Goal: Information Seeking & Learning: Learn about a topic

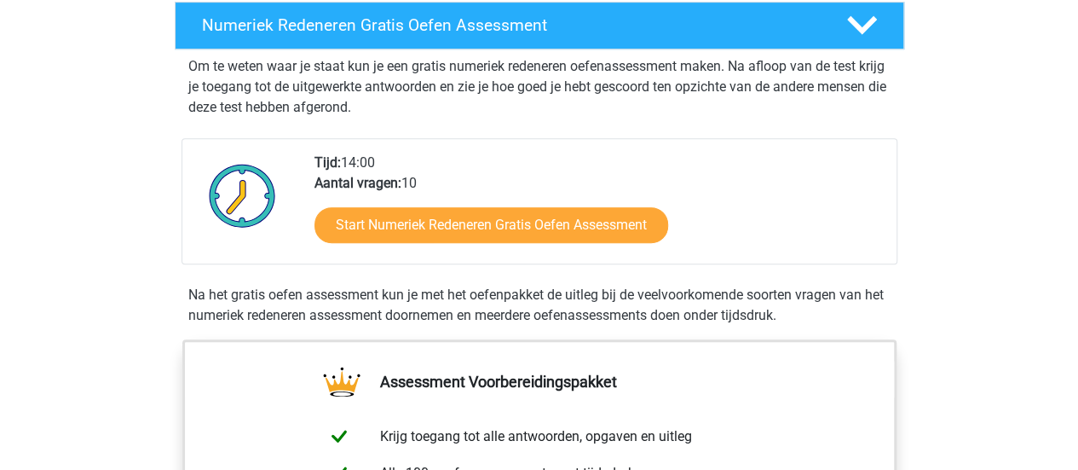
scroll to position [343, 0]
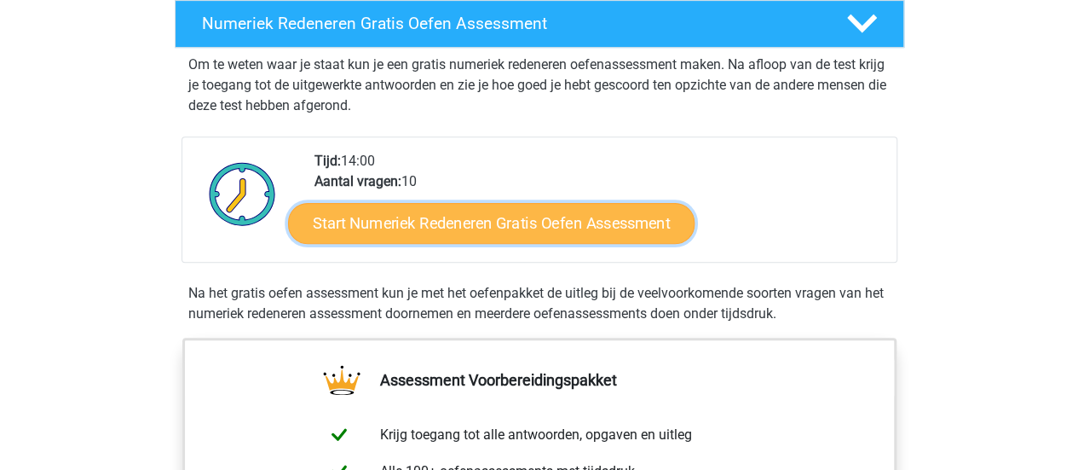
click at [614, 221] on link "Start Numeriek Redeneren Gratis Oefen Assessment" at bounding box center [491, 222] width 406 height 41
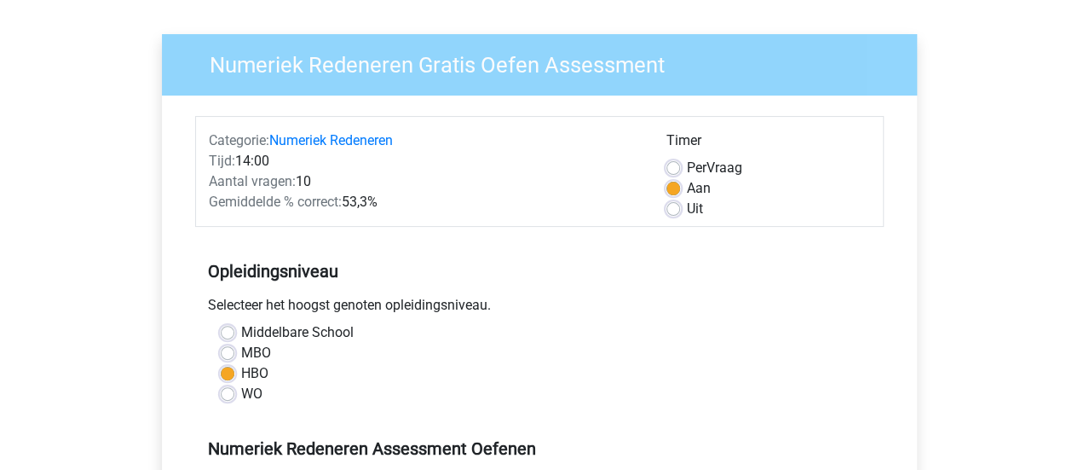
scroll to position [155, 0]
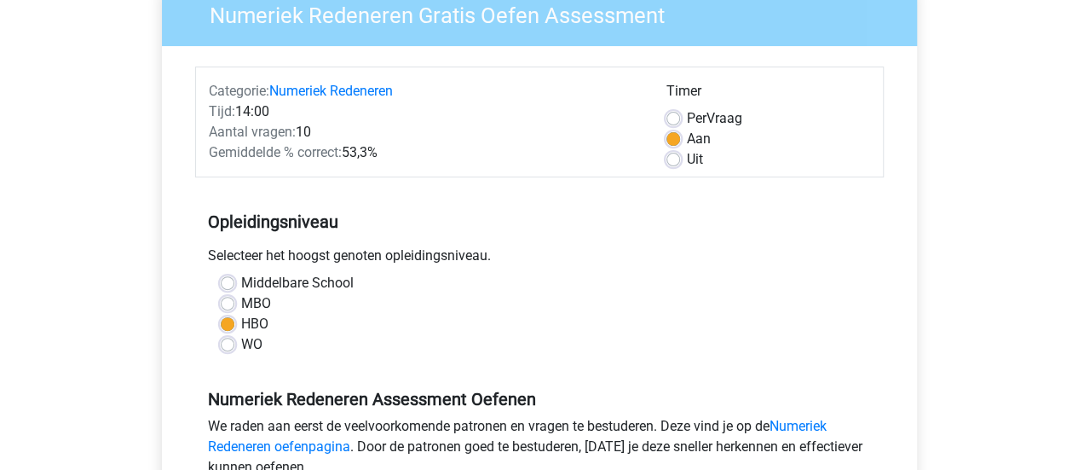
click at [235, 345] on div "WO" at bounding box center [539, 344] width 637 height 20
click at [241, 344] on label "WO" at bounding box center [251, 344] width 21 height 20
click at [224, 344] on input "WO" at bounding box center [228, 342] width 14 height 17
radio input "true"
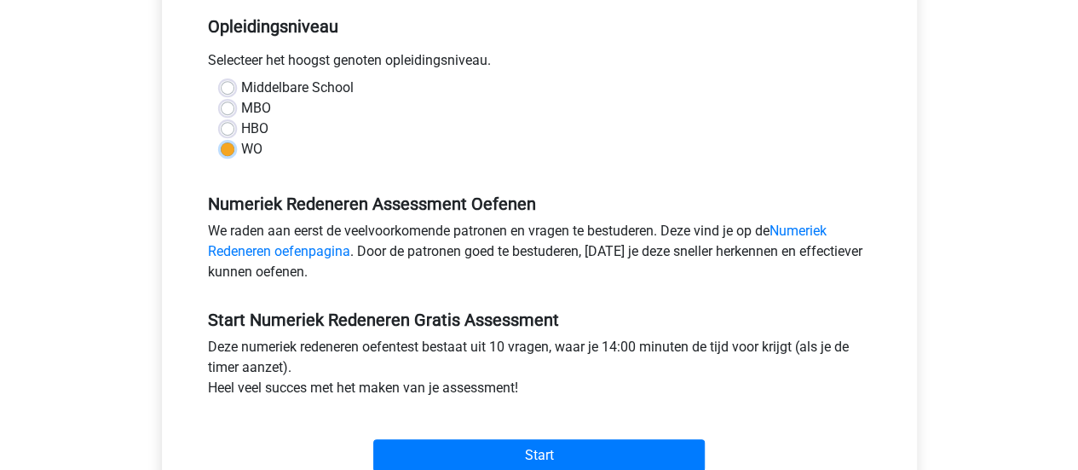
scroll to position [358, 0]
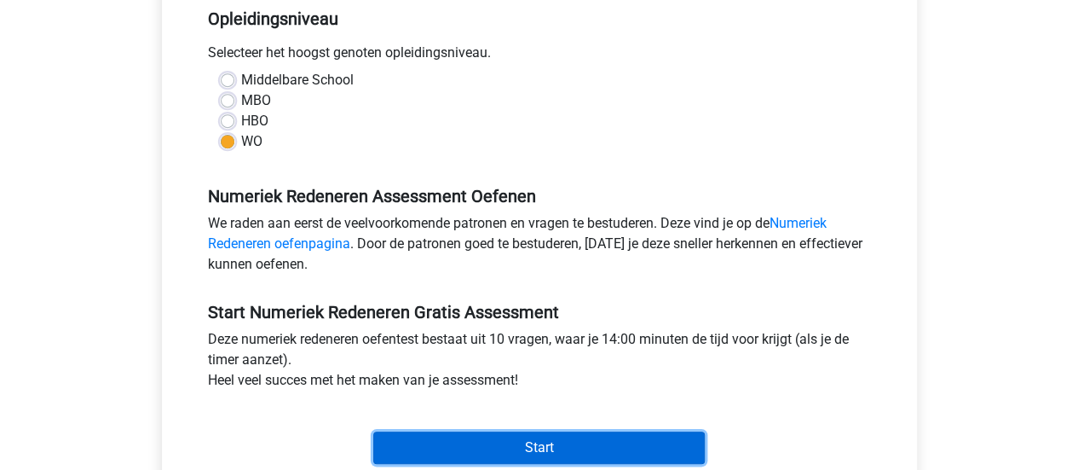
click at [550, 443] on input "Start" at bounding box center [538, 447] width 331 height 32
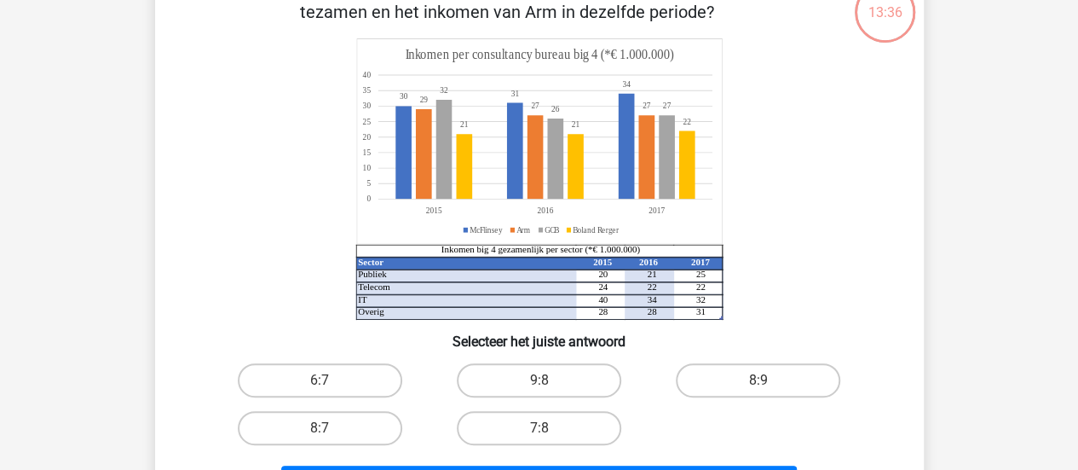
scroll to position [100, 0]
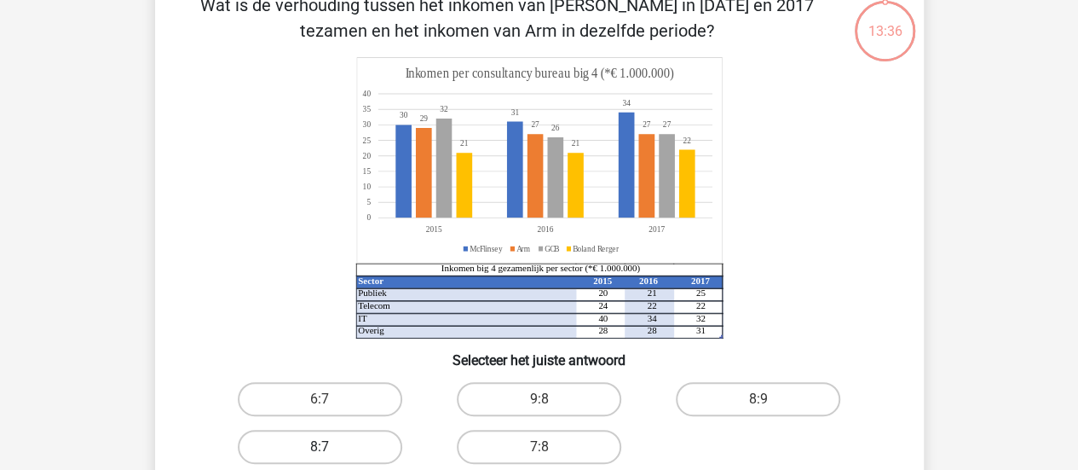
click at [377, 449] on label "8:7" at bounding box center [320, 446] width 164 height 34
click at [331, 449] on input "8:7" at bounding box center [325, 452] width 11 height 11
radio input "true"
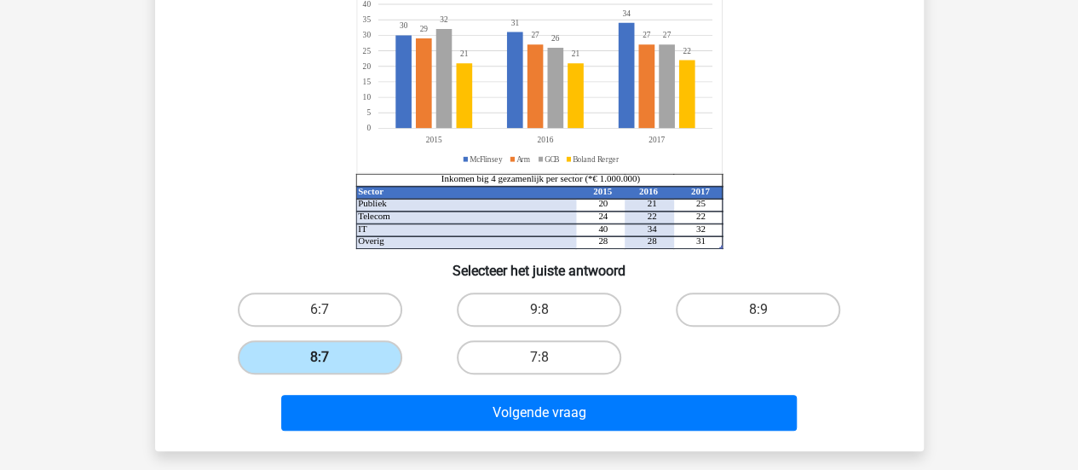
scroll to position [214, 0]
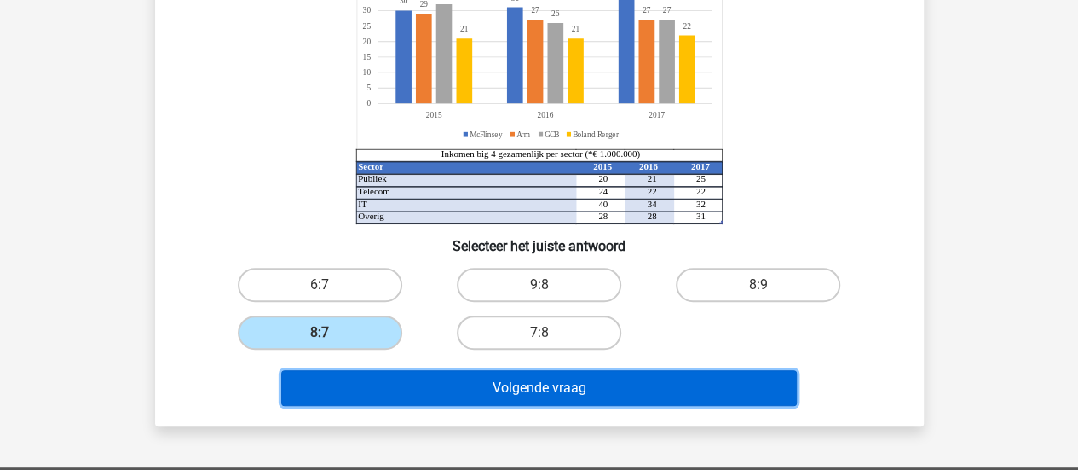
click at [489, 396] on button "Volgende vraag" at bounding box center [539, 388] width 516 height 36
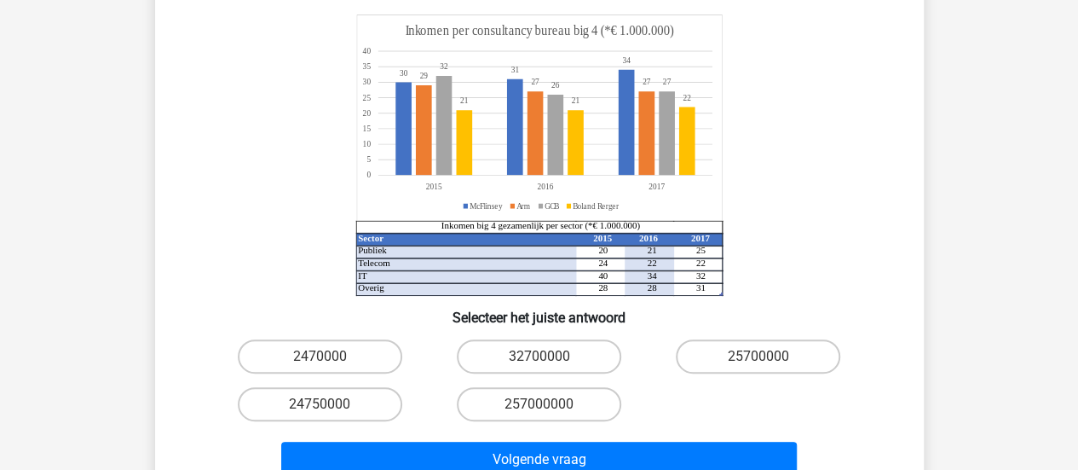
scroll to position [237, 0]
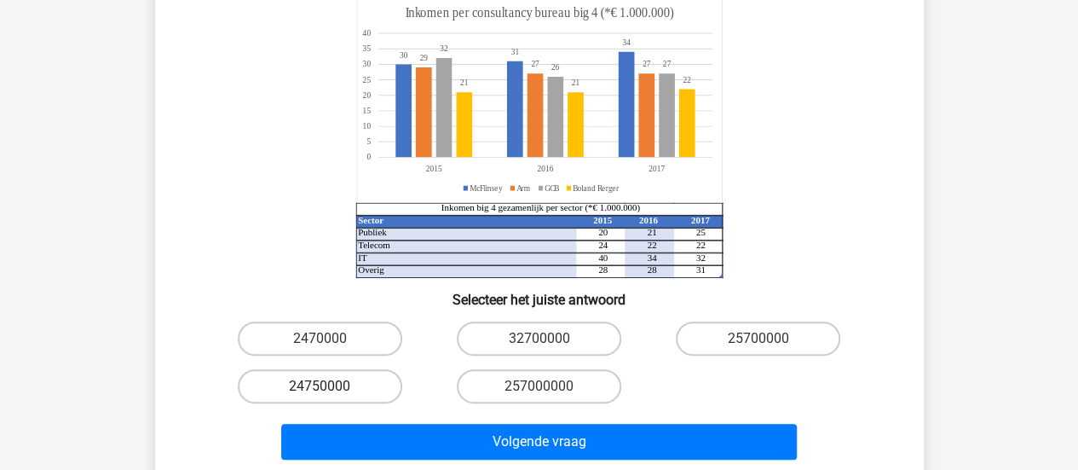
click at [369, 369] on label "24750000" at bounding box center [320, 386] width 164 height 34
click at [331, 386] on input "24750000" at bounding box center [325, 391] width 11 height 11
radio input "true"
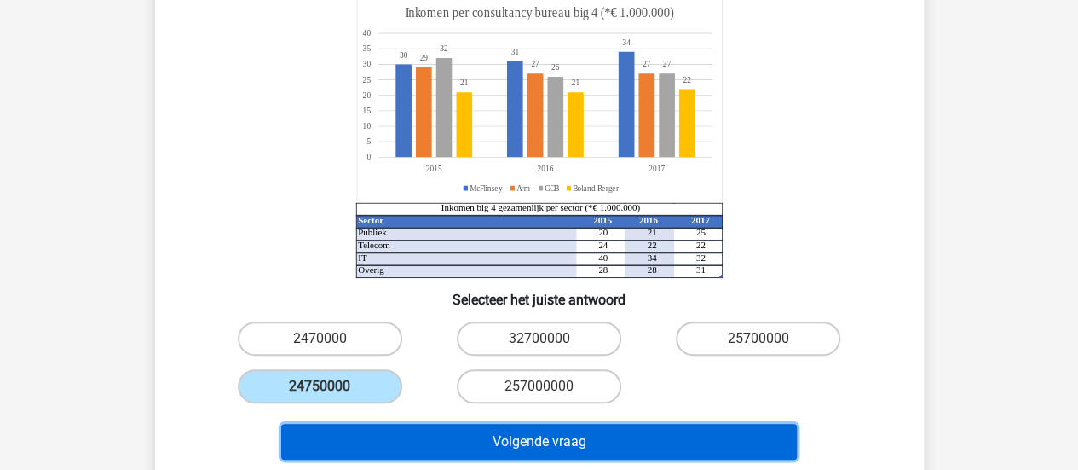
click at [435, 424] on button "Volgende vraag" at bounding box center [539, 442] width 516 height 36
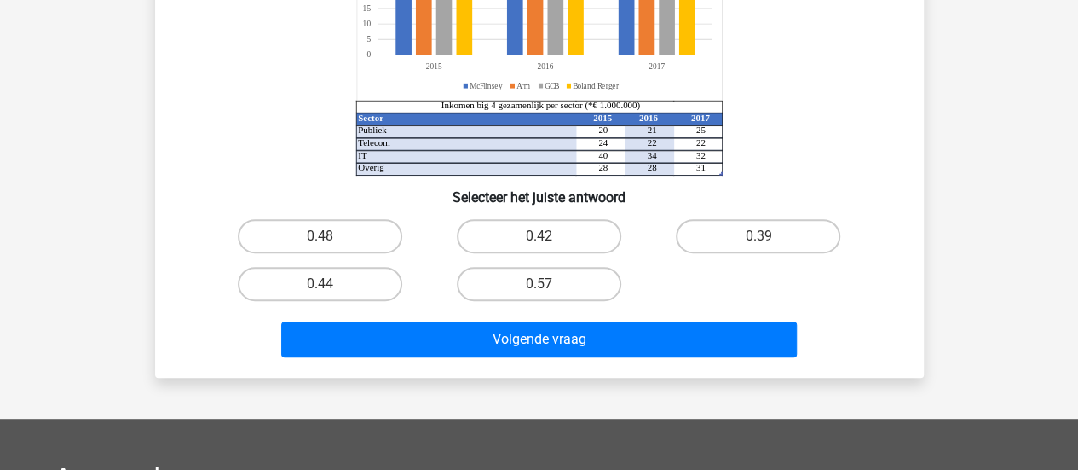
scroll to position [290, 0]
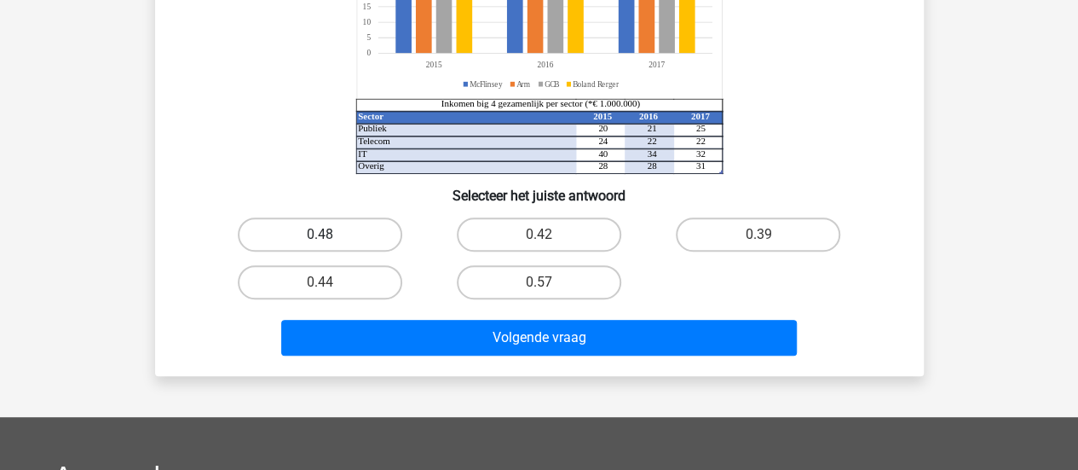
click at [283, 233] on label "0.48" at bounding box center [320, 234] width 164 height 34
click at [320, 234] on input "0.48" at bounding box center [325, 239] width 11 height 11
radio input "true"
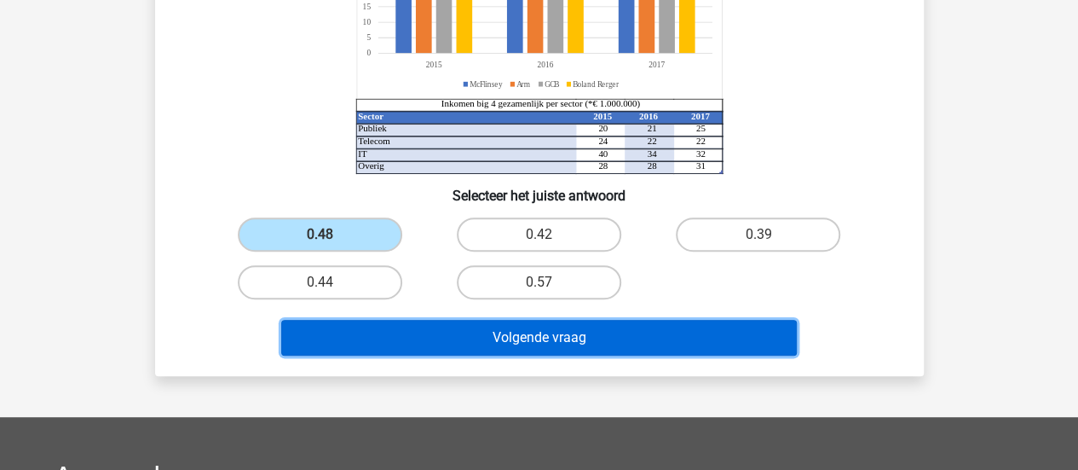
click at [506, 350] on button "Volgende vraag" at bounding box center [539, 338] width 516 height 36
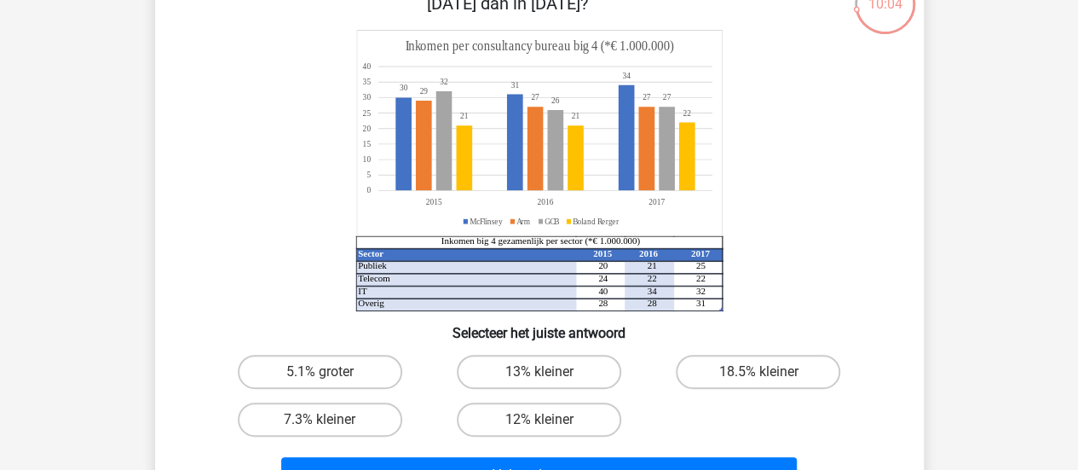
scroll to position [134, 0]
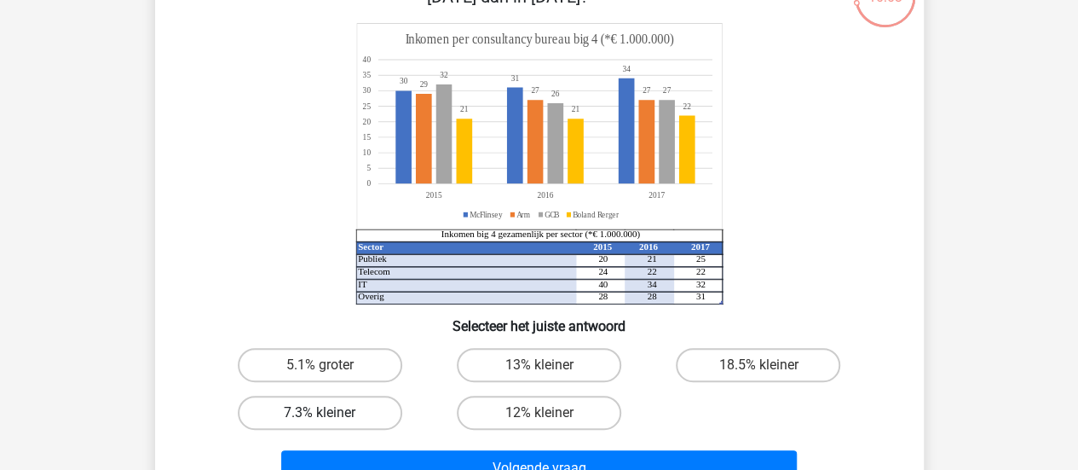
click at [327, 409] on label "7.3% kleiner" at bounding box center [320, 412] width 164 height 34
click at [327, 412] on input "7.3% kleiner" at bounding box center [325, 417] width 11 height 11
radio input "true"
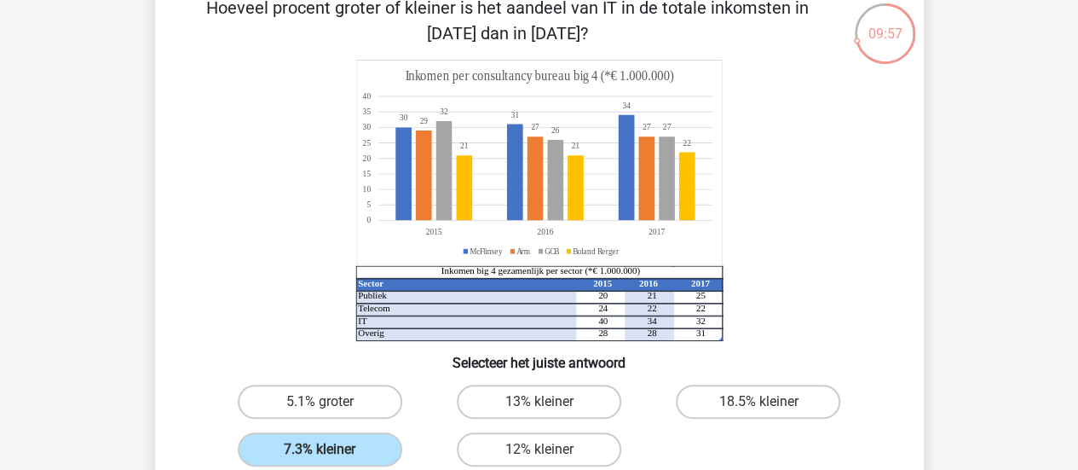
scroll to position [98, 0]
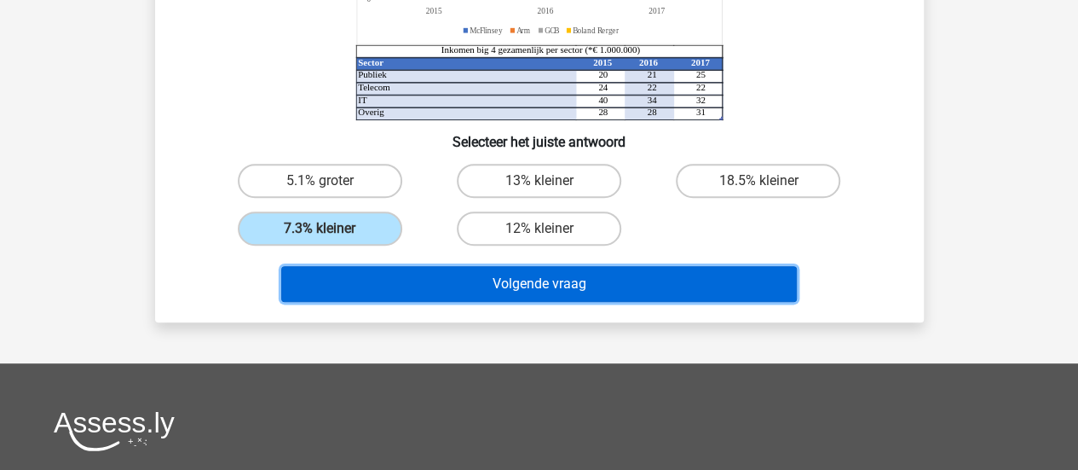
click at [590, 287] on button "Volgende vraag" at bounding box center [539, 284] width 516 height 36
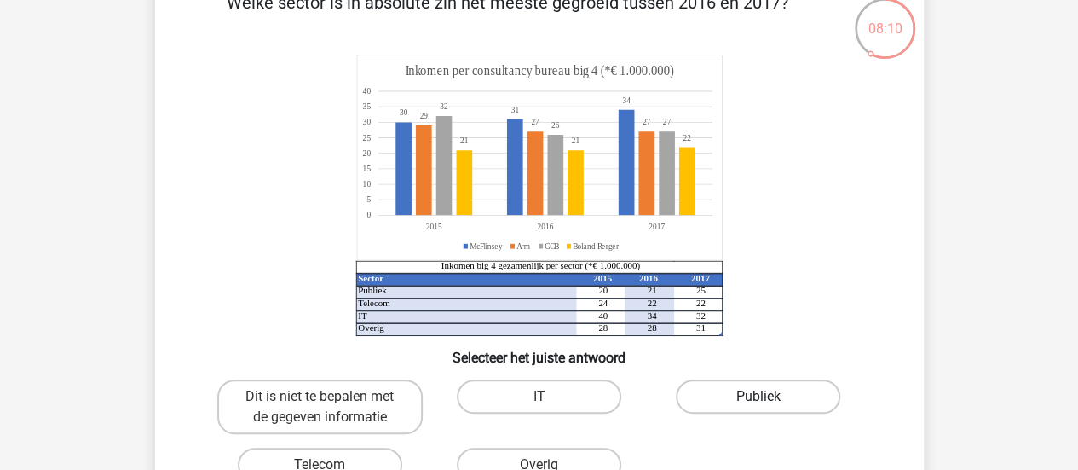
scroll to position [104, 0]
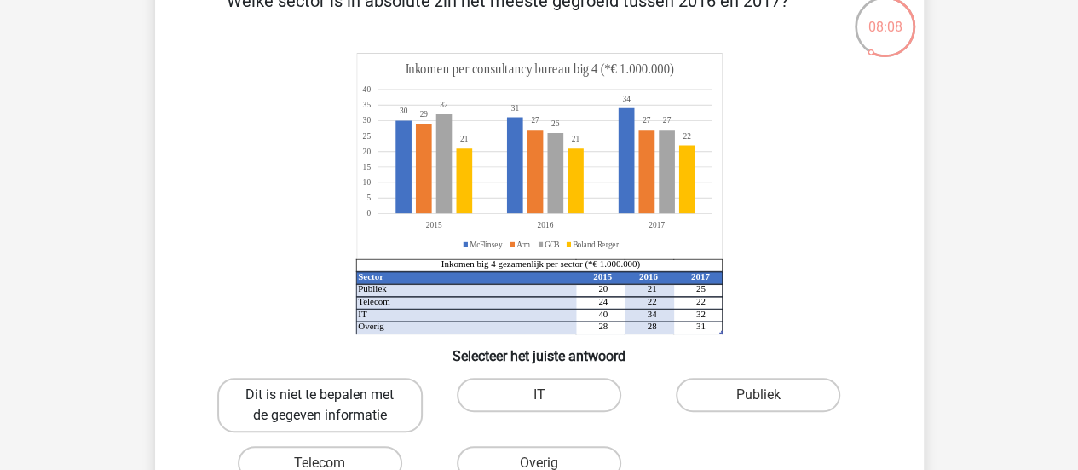
click at [273, 393] on label "Dit is niet te bepalen met de gegeven informatie" at bounding box center [319, 404] width 205 height 55
click at [320, 395] on input "Dit is niet te bepalen met de gegeven informatie" at bounding box center [325, 400] width 11 height 11
radio input "true"
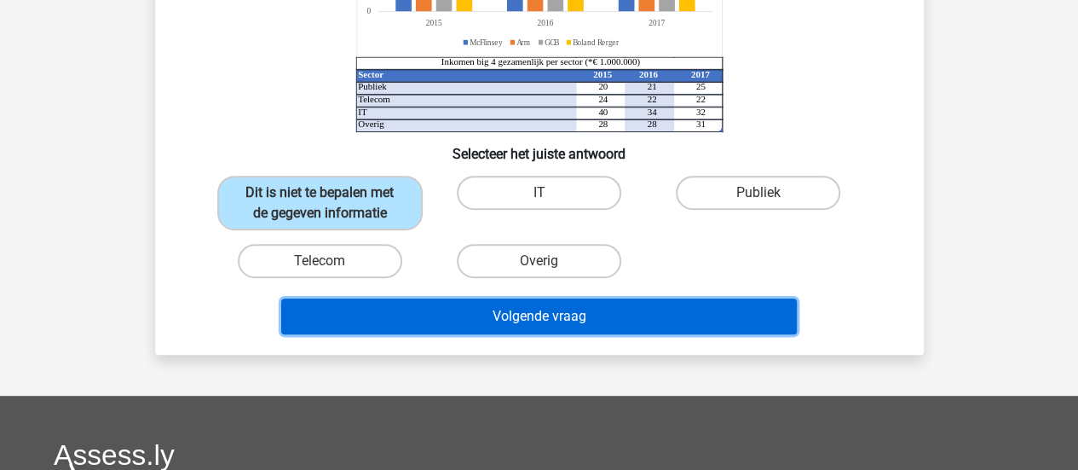
click at [511, 315] on button "Volgende vraag" at bounding box center [539, 316] width 516 height 36
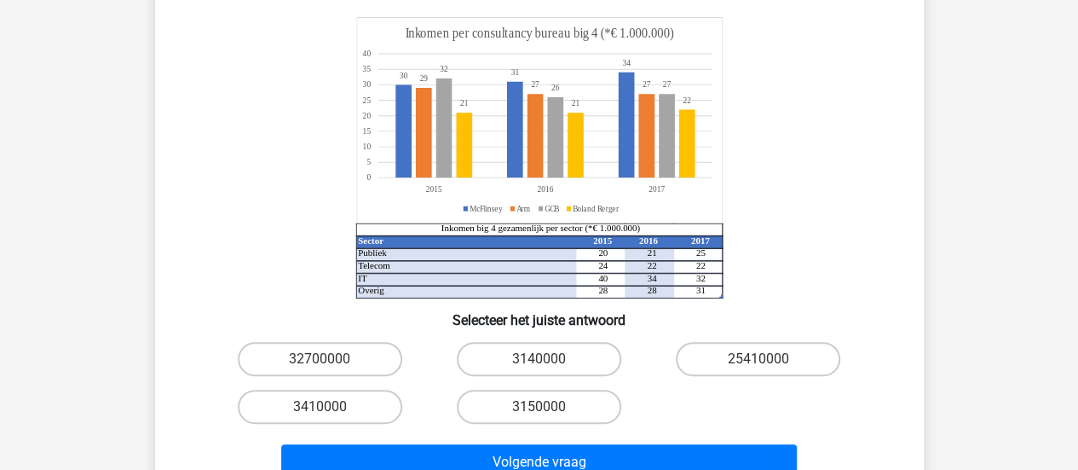
scroll to position [171, 0]
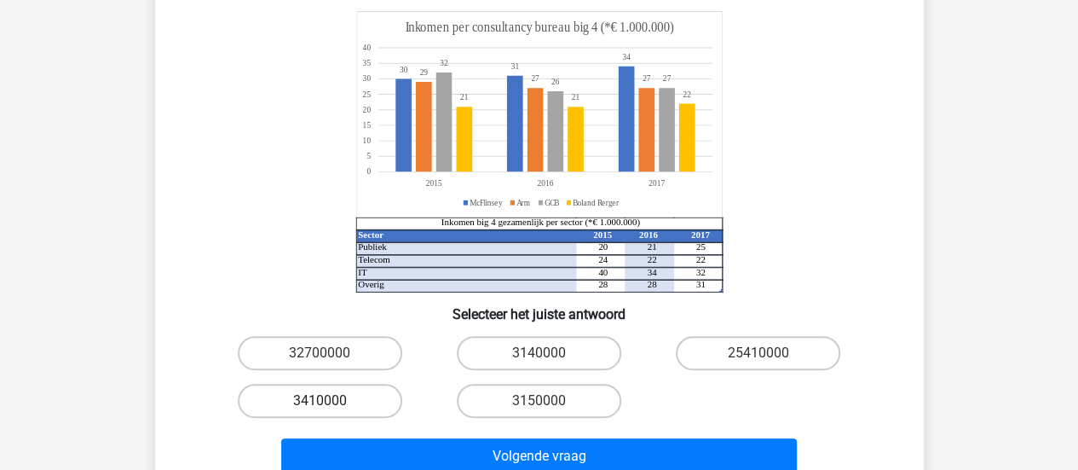
click at [317, 406] on label "3410000" at bounding box center [320, 400] width 164 height 34
click at [320, 406] on input "3410000" at bounding box center [325, 406] width 11 height 11
radio input "true"
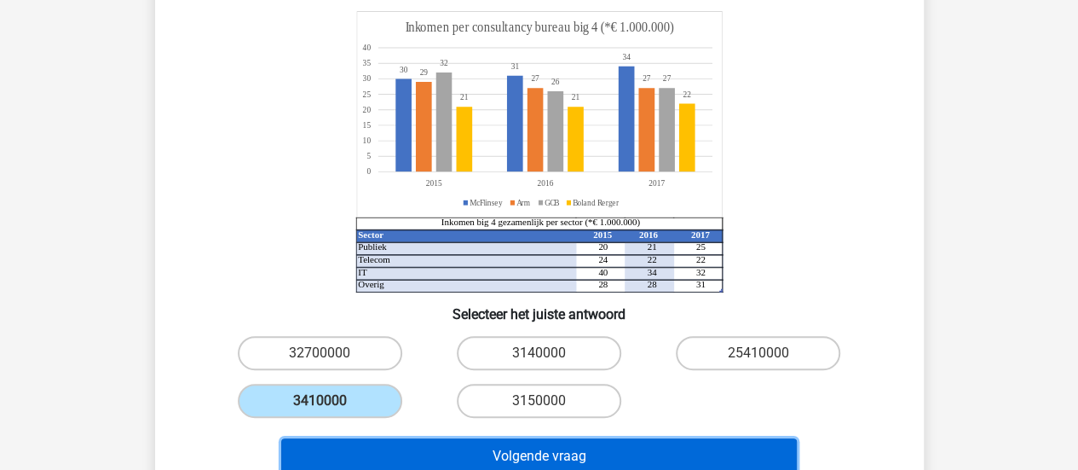
click at [465, 441] on button "Volgende vraag" at bounding box center [539, 456] width 516 height 36
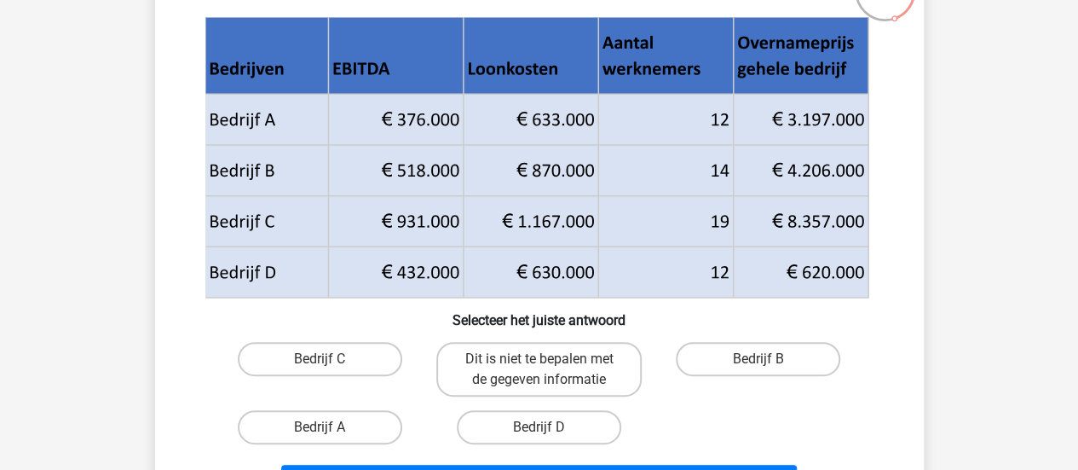
scroll to position [151, 0]
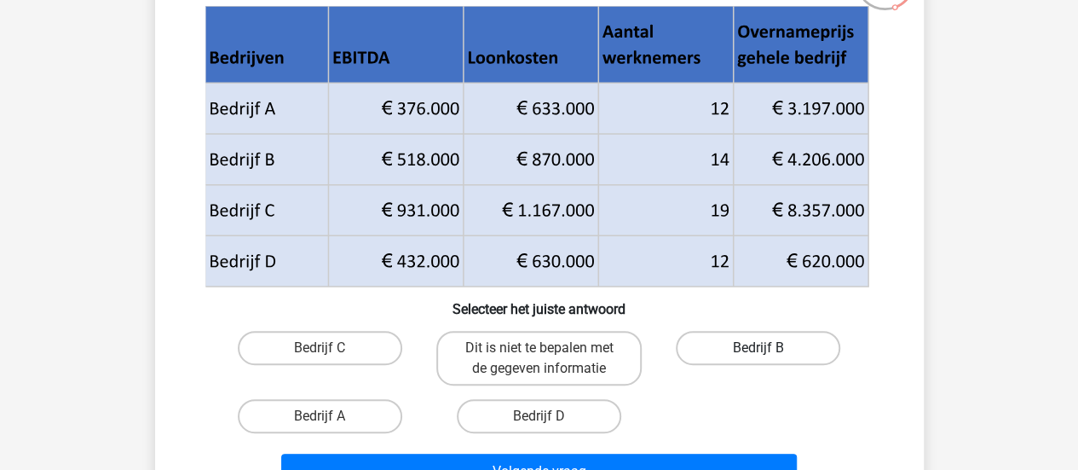
click at [790, 348] on label "Bedrijf B" at bounding box center [758, 348] width 164 height 34
click at [769, 348] on input "Bedrijf B" at bounding box center [763, 353] width 11 height 11
radio input "true"
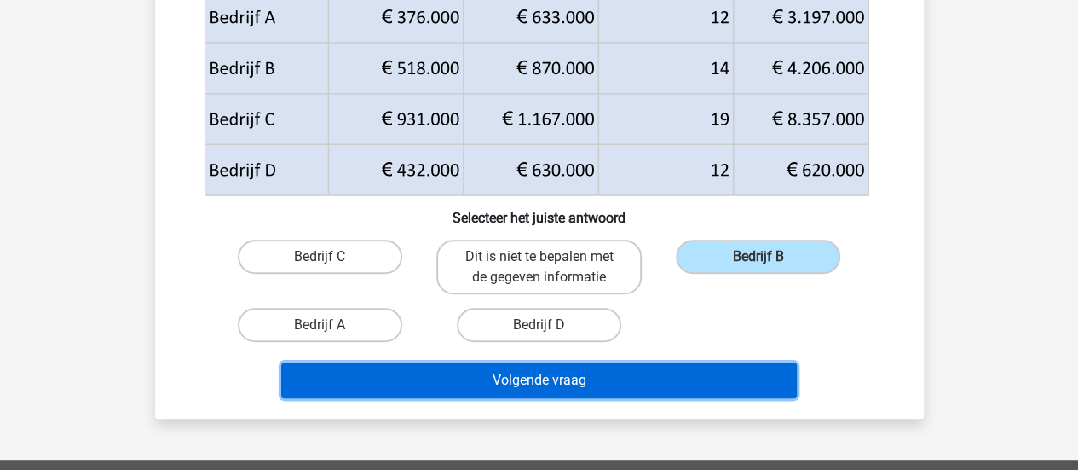
click at [671, 377] on button "Volgende vraag" at bounding box center [539, 380] width 516 height 36
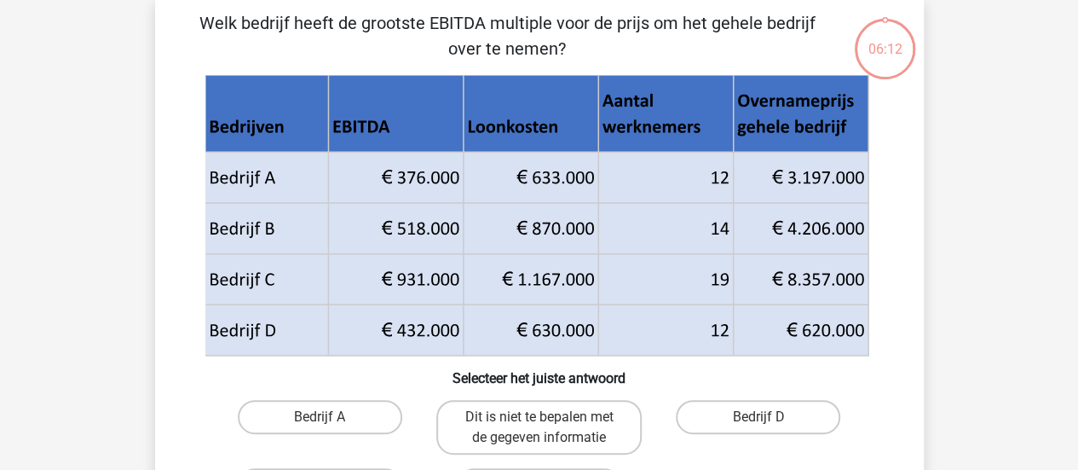
scroll to position [78, 0]
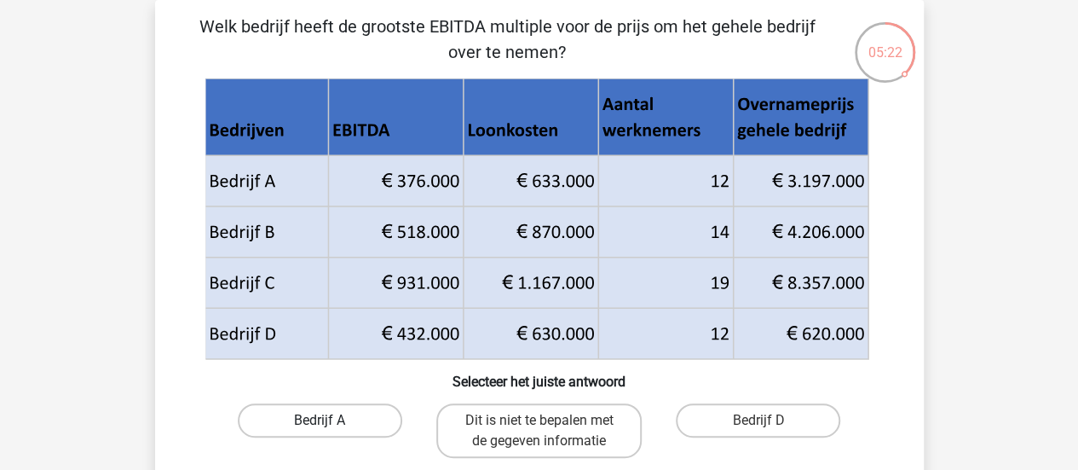
click at [353, 413] on label "Bedrijf A" at bounding box center [320, 420] width 164 height 34
click at [331, 420] on input "Bedrijf A" at bounding box center [325, 425] width 11 height 11
radio input "true"
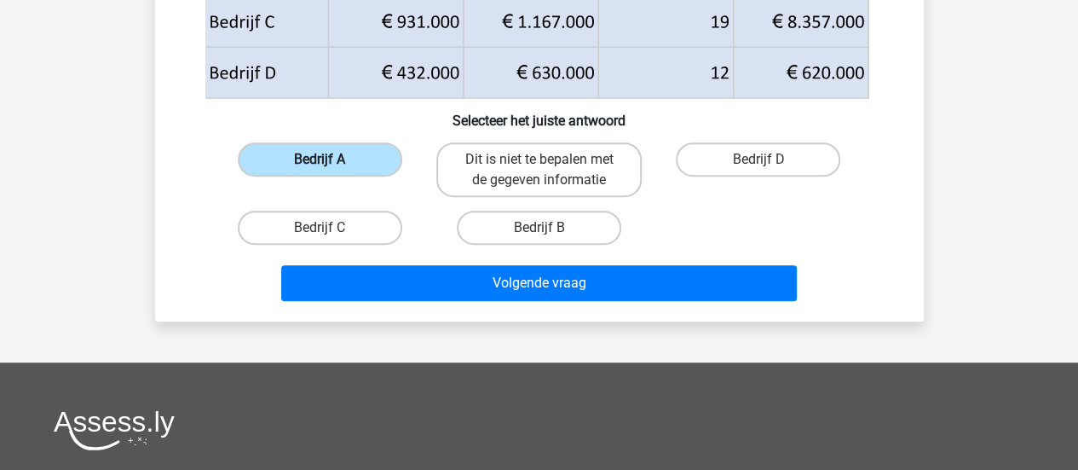
scroll to position [343, 0]
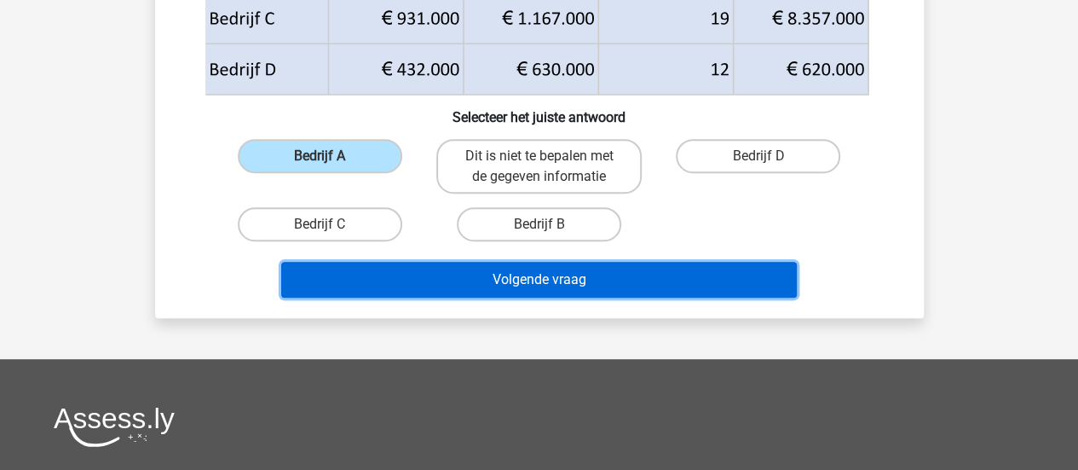
click at [600, 280] on button "Volgende vraag" at bounding box center [539, 280] width 516 height 36
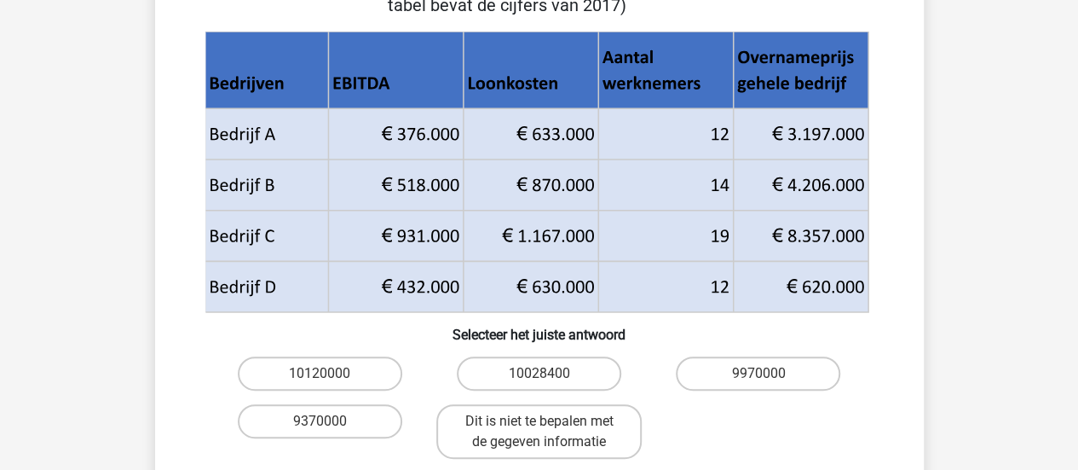
scroll to position [182, 0]
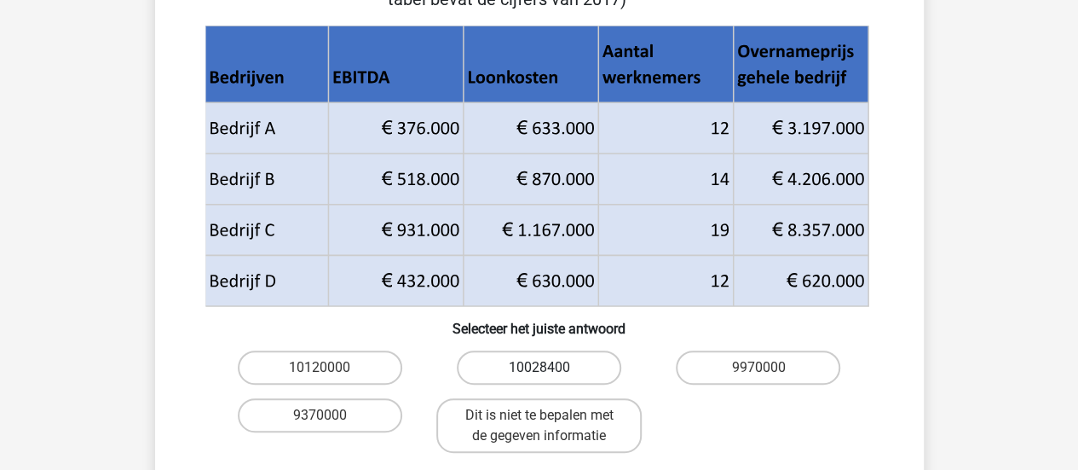
click at [571, 374] on label "10028400" at bounding box center [539, 367] width 164 height 34
click at [550, 374] on input "10028400" at bounding box center [544, 372] width 11 height 11
radio input "true"
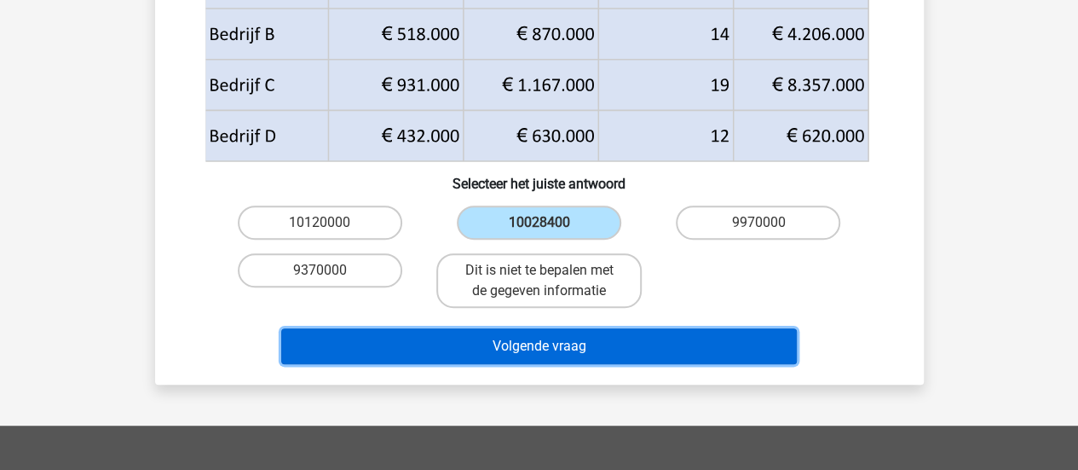
click at [589, 349] on button "Volgende vraag" at bounding box center [539, 346] width 516 height 36
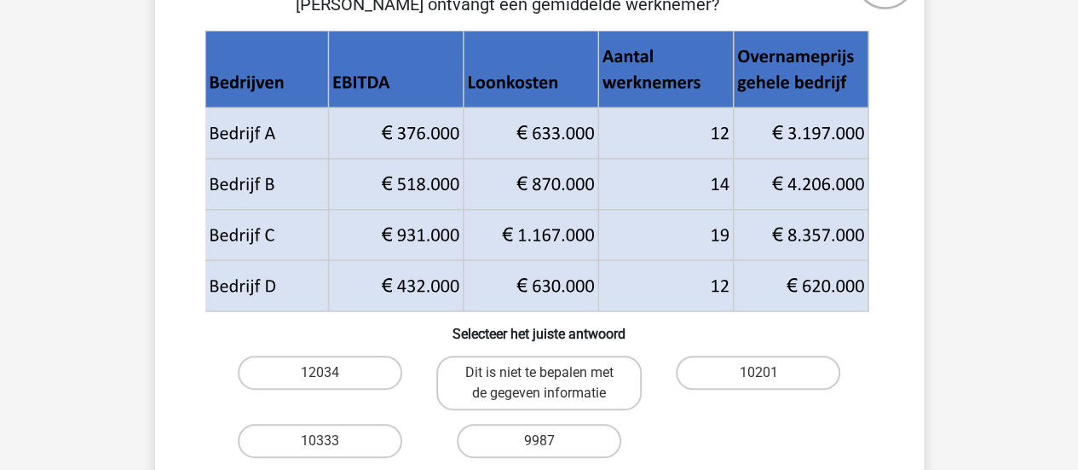
scroll to position [153, 0]
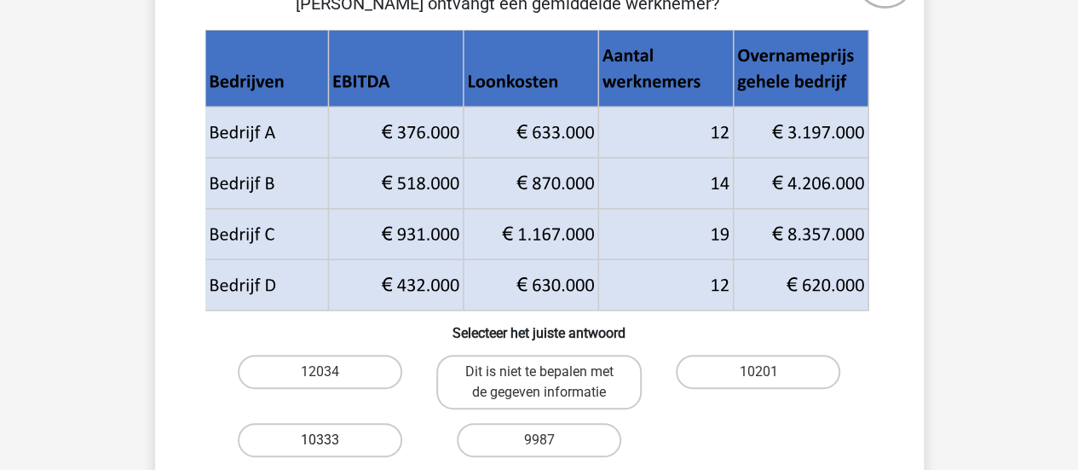
click at [372, 428] on label "10333" at bounding box center [320, 440] width 164 height 34
click at [331, 440] on input "10333" at bounding box center [325, 445] width 11 height 11
radio input "true"
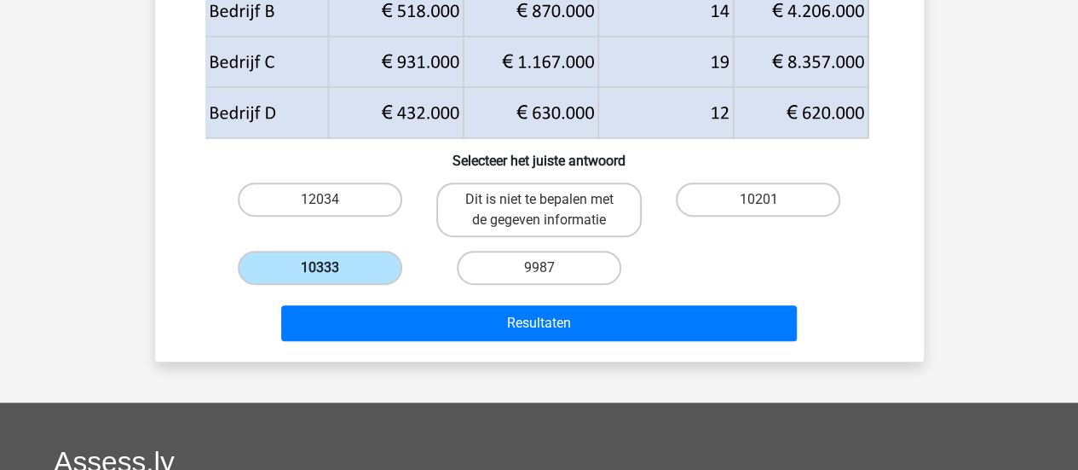
scroll to position [337, 0]
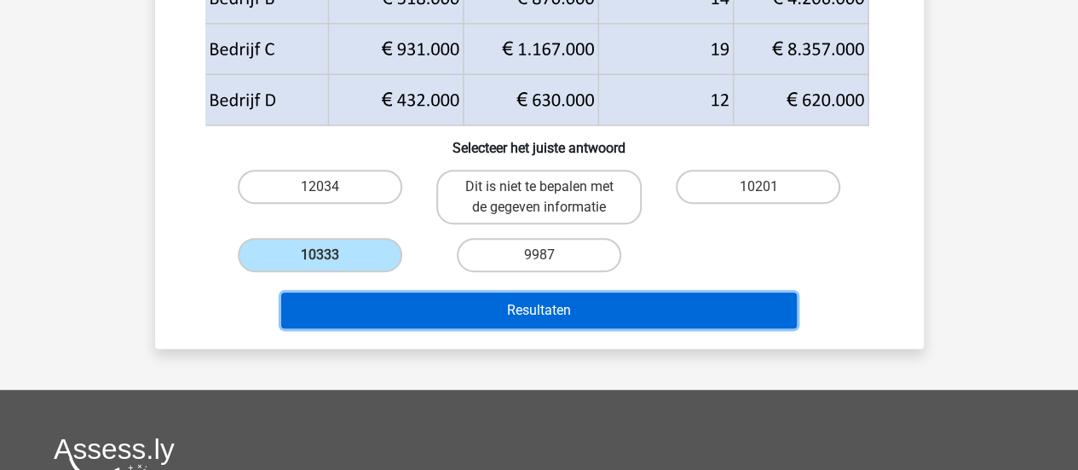
click at [547, 313] on button "Resultaten" at bounding box center [539, 310] width 516 height 36
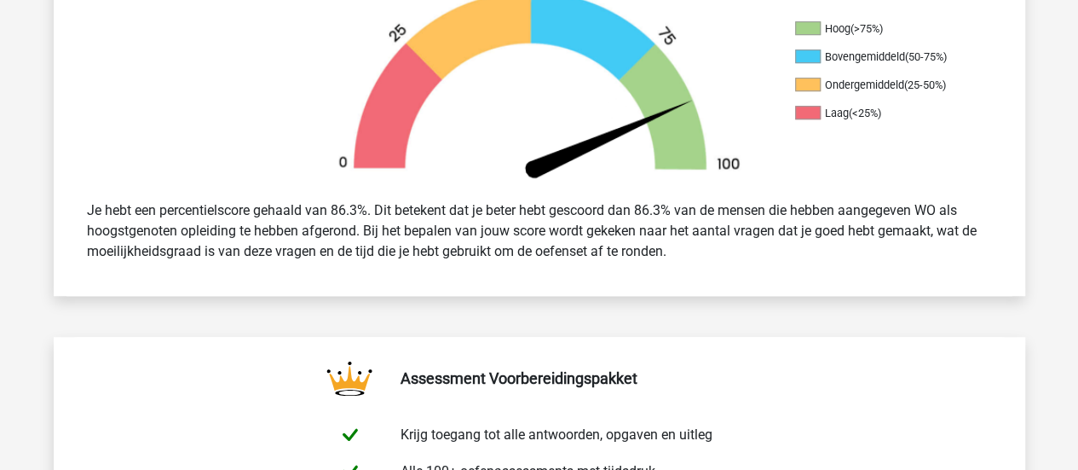
scroll to position [573, 0]
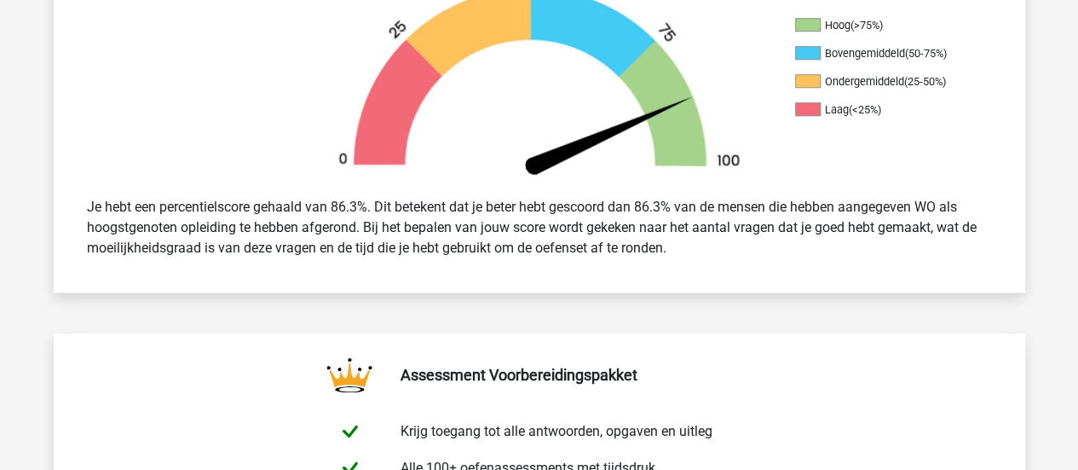
drag, startPoint x: 643, startPoint y: 207, endPoint x: 666, endPoint y: 205, distance: 23.1
click at [666, 205] on div "Je hebt een percentielscore gehaald van 86.3%. Dit betekent dat je beter hebt g…" at bounding box center [539, 227] width 931 height 75
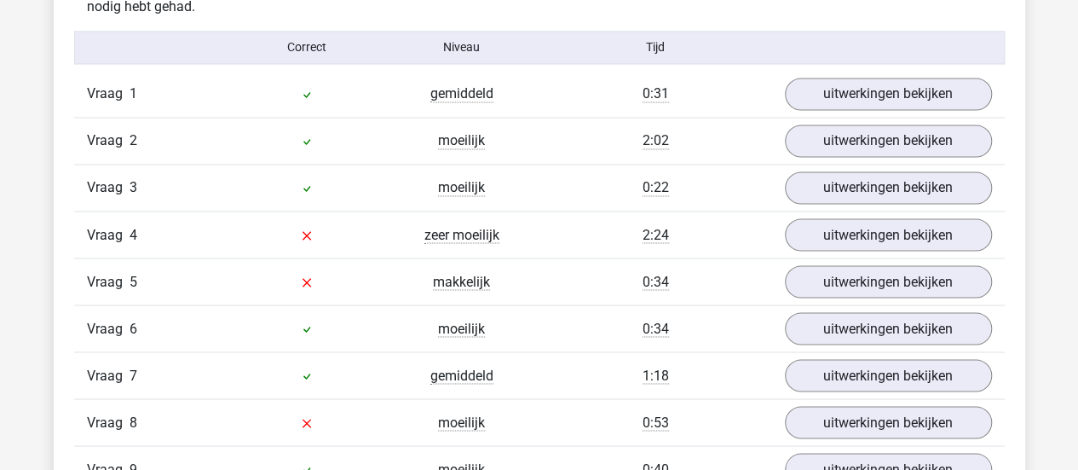
scroll to position [1394, 0]
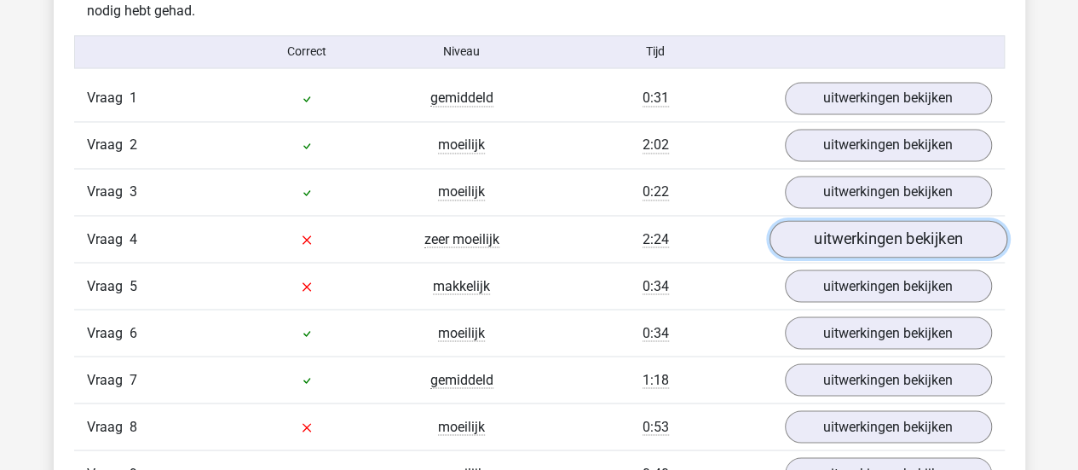
click at [861, 248] on link "uitwerkingen bekijken" at bounding box center [888, 238] width 238 height 37
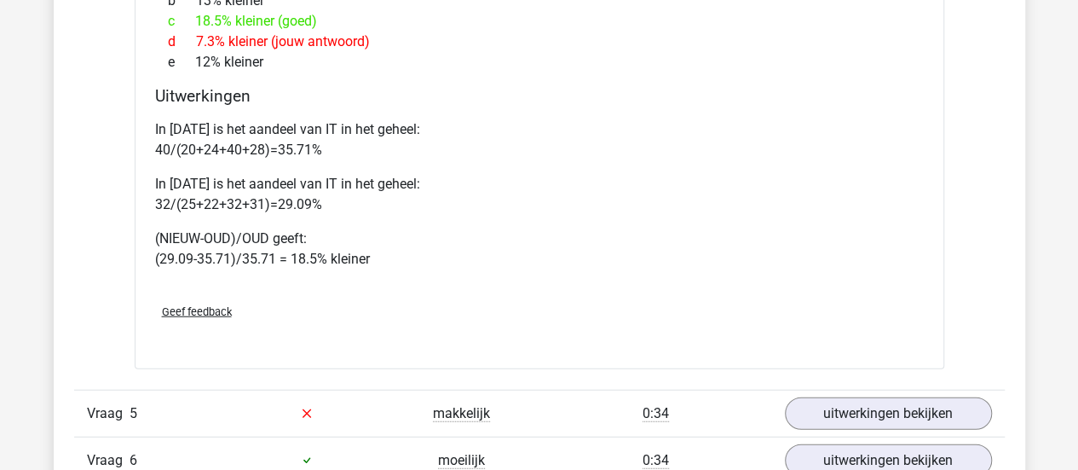
scroll to position [2247, 0]
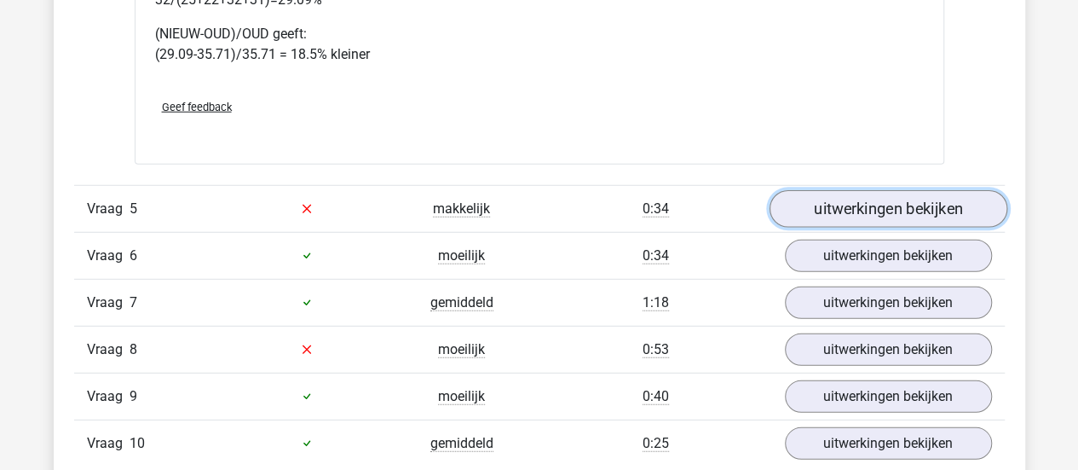
click at [828, 205] on link "uitwerkingen bekijken" at bounding box center [888, 208] width 238 height 37
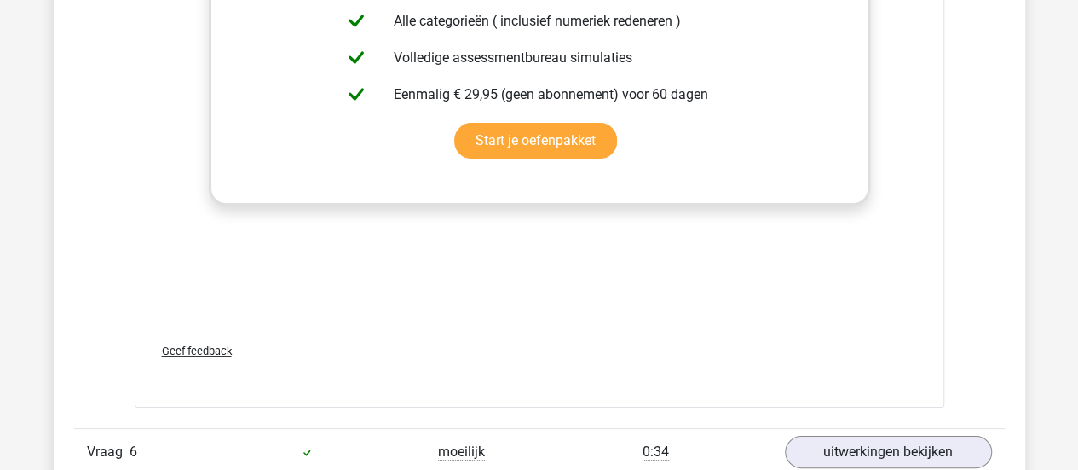
scroll to position [3491, 0]
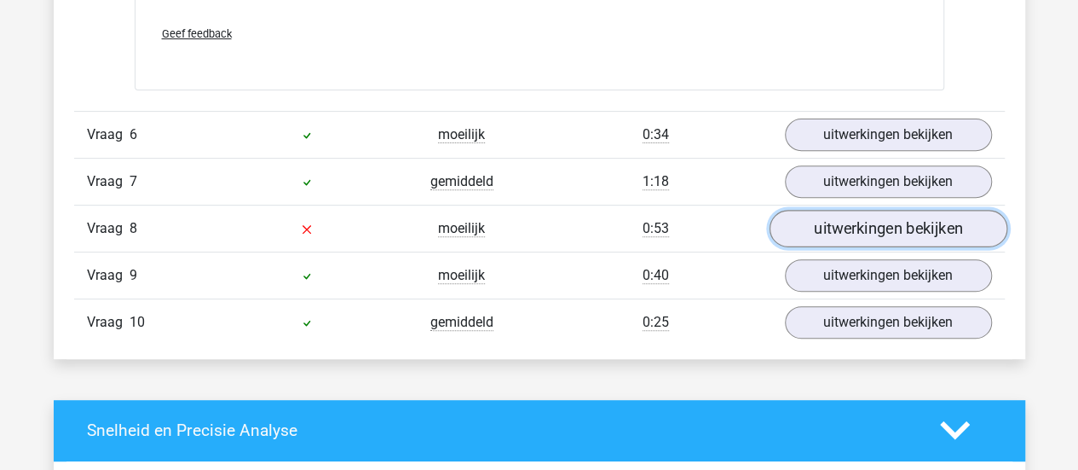
click at [825, 212] on link "uitwerkingen bekijken" at bounding box center [888, 228] width 238 height 37
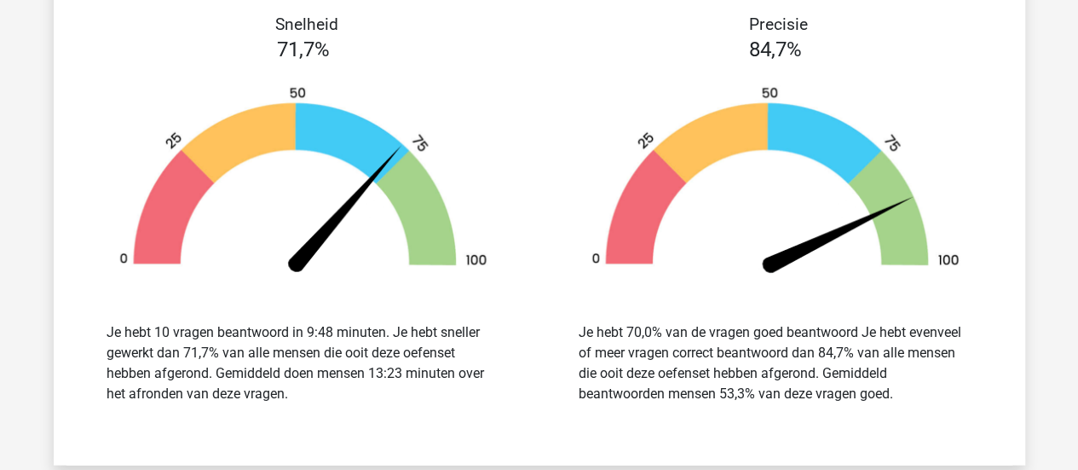
scroll to position [4685, 0]
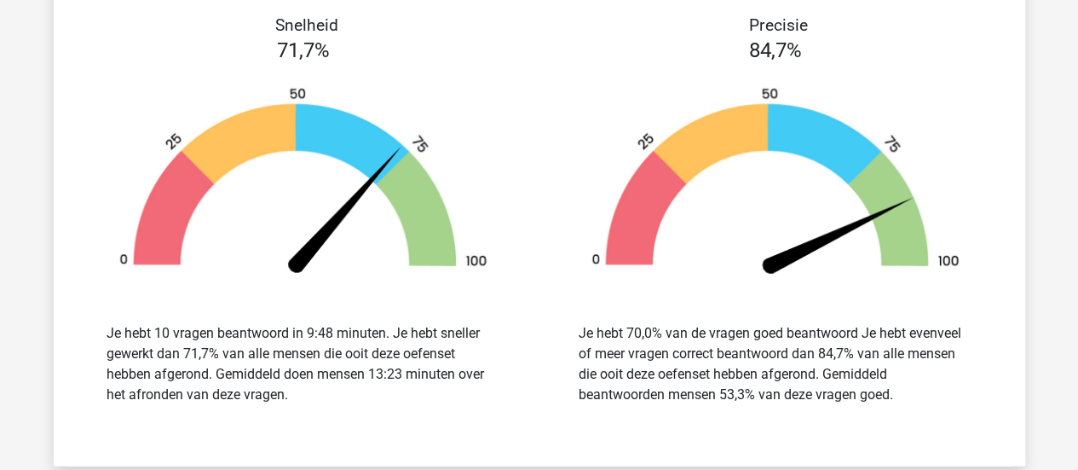
click at [831, 362] on div "Je hebt 70,0% van de vragen goed beantwoord Je hebt evenveel of meer vragen cor…" at bounding box center [776, 363] width 394 height 82
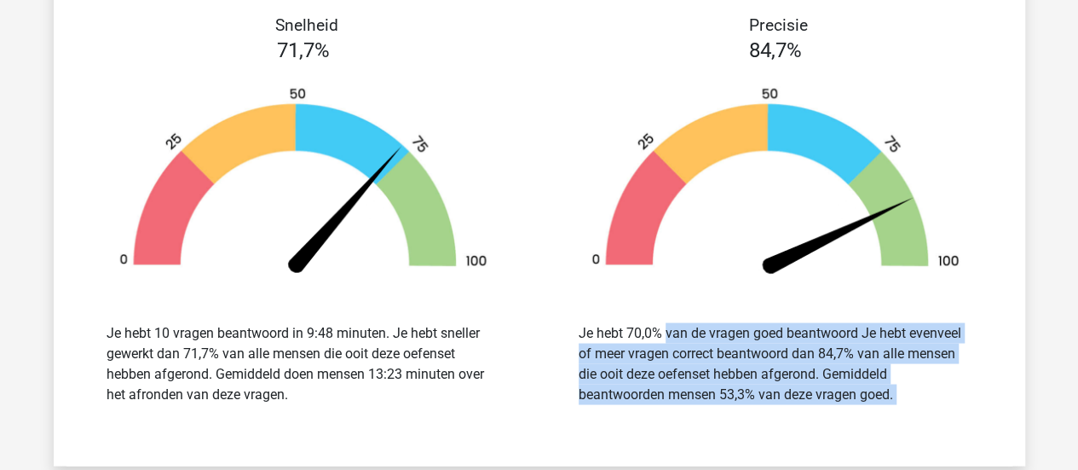
click at [831, 362] on div "Je hebt 70,0% van de vragen goed beantwoord Je hebt evenveel of meer vragen cor…" at bounding box center [776, 363] width 394 height 82
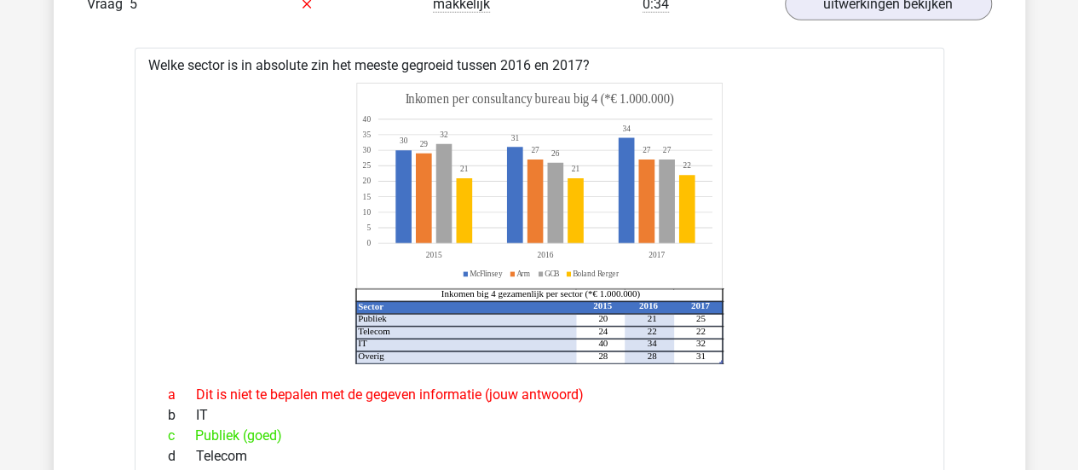
scroll to position [2414, 0]
